Goal: Task Accomplishment & Management: Complete application form

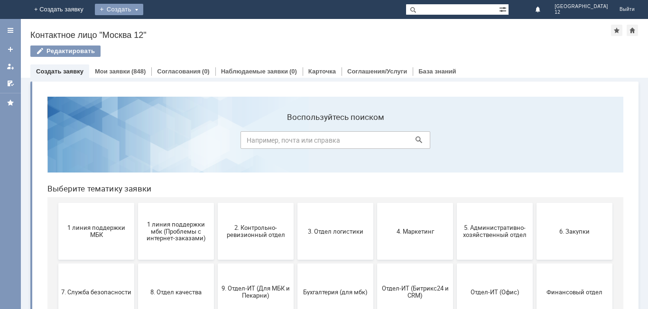
click at [143, 9] on div "Создать" at bounding box center [119, 9] width 48 height 11
click at [176, 27] on link "Заявка" at bounding box center [140, 28] width 72 height 11
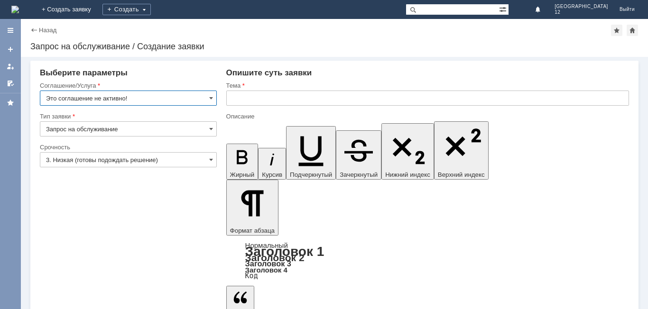
click at [207, 101] on input "Это соглашение не активно!" at bounding box center [128, 98] width 177 height 15
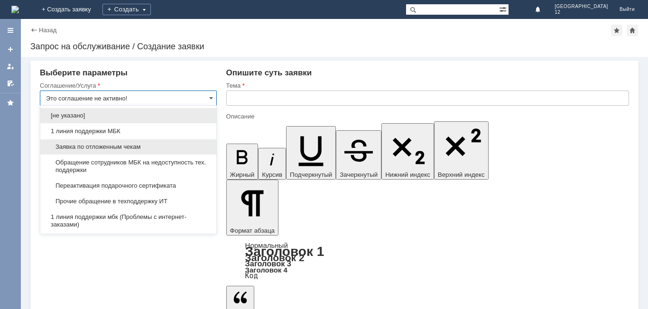
click at [142, 148] on span "Заявка по отложенным чекам" at bounding box center [128, 147] width 165 height 8
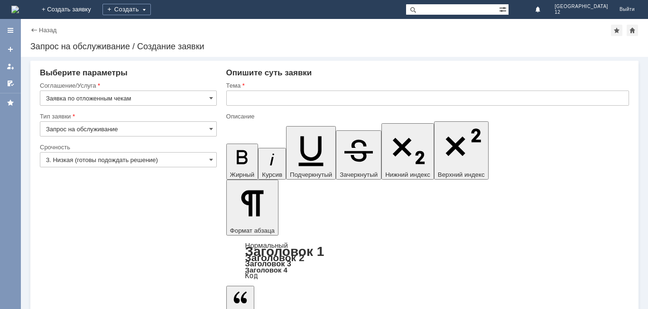
type input "Заявка по отложенным чекам"
click at [209, 162] on span at bounding box center [211, 160] width 4 height 8
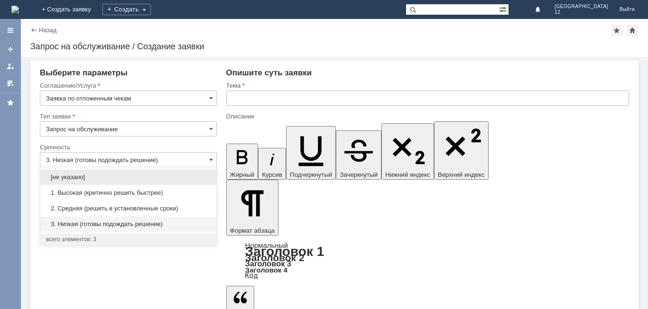
drag, startPoint x: 116, startPoint y: 192, endPoint x: 124, endPoint y: 193, distance: 7.6
click at [117, 193] on span "1. Высокая (критично решить быстрее)" at bounding box center [128, 193] width 165 height 8
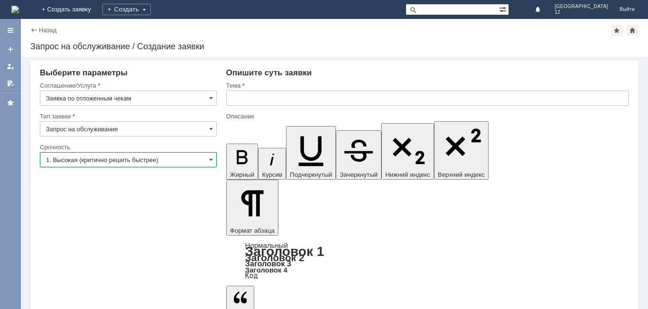
type input "1. Высокая (критично решить быстрее)"
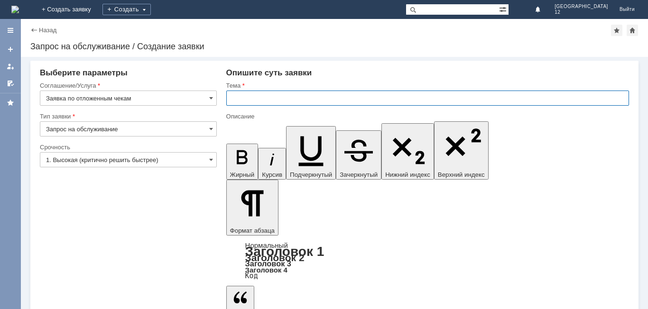
click at [277, 102] on input "text" at bounding box center [427, 98] width 403 height 15
type input "отложенные чеки"
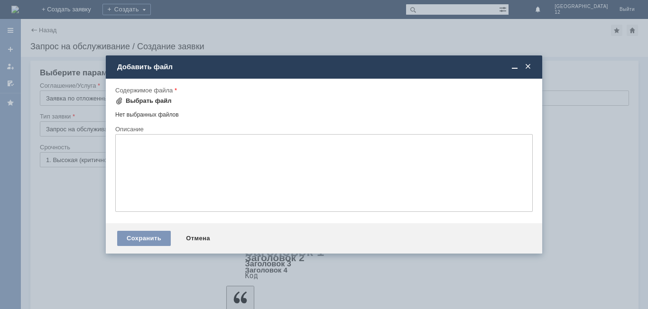
click at [136, 102] on div "Выбрать файл" at bounding box center [149, 101] width 46 height 8
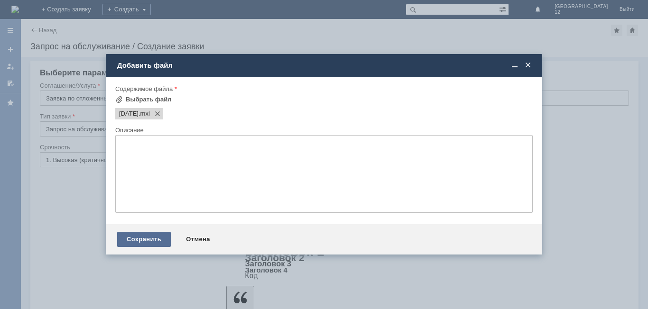
click at [155, 240] on div "Сохранить" at bounding box center [144, 239] width 54 height 15
